Goal: Submit feedback/report problem

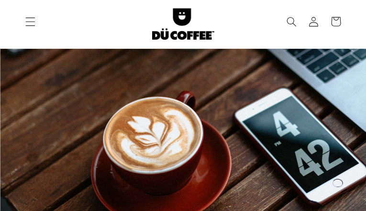
type input "MJiWJcmXCoDX"
type input "averiwasepa94@gmail.com"
type input "7747608034"
